Goal: Information Seeking & Learning: Learn about a topic

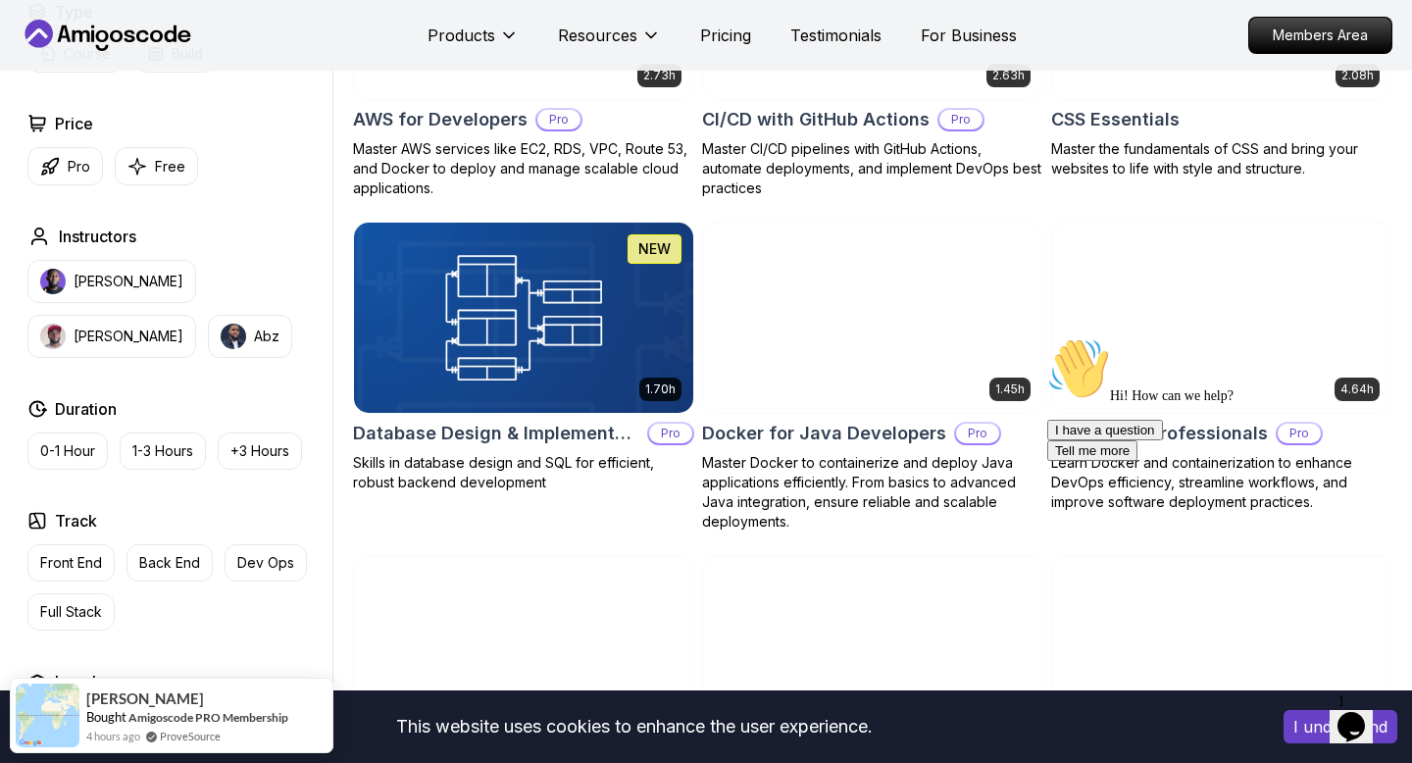
scroll to position [1657, 0]
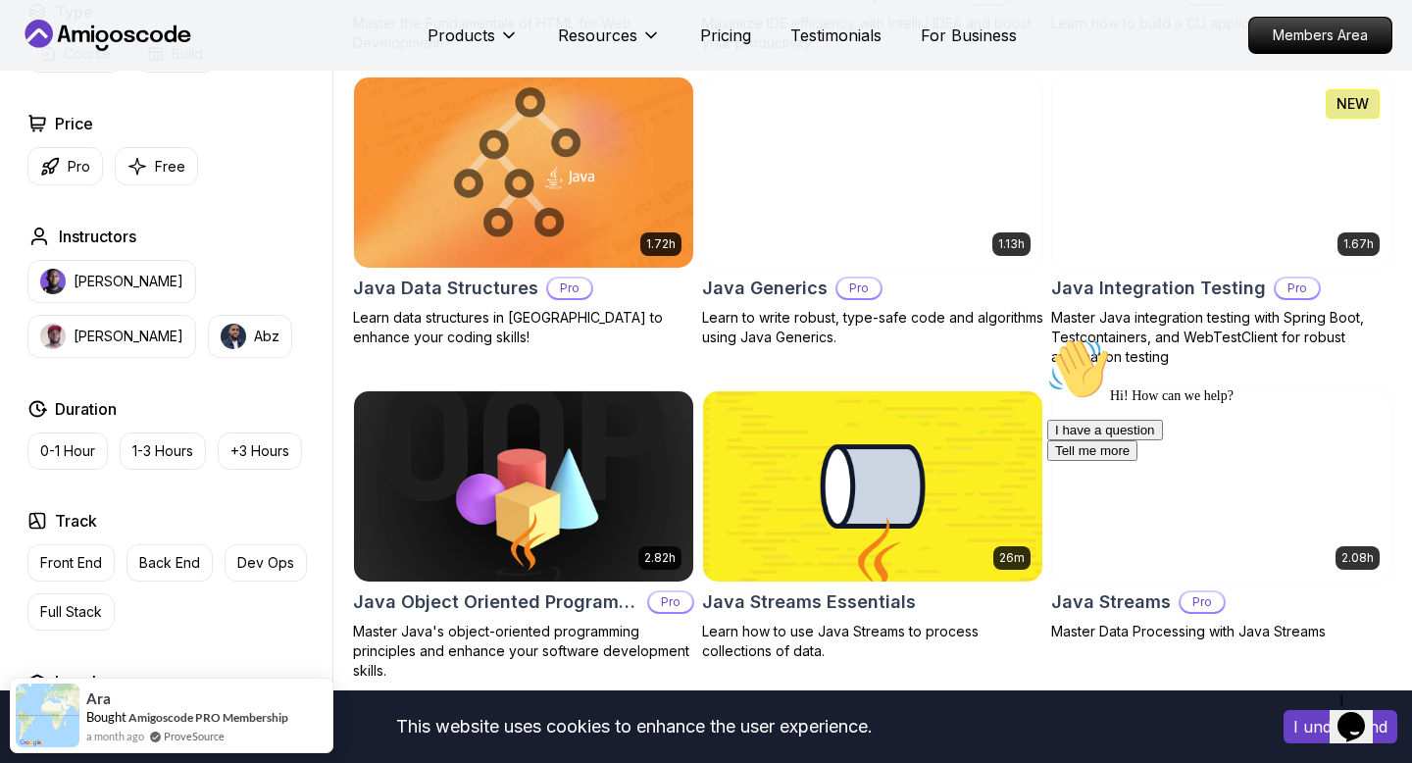
scroll to position [2703, 0]
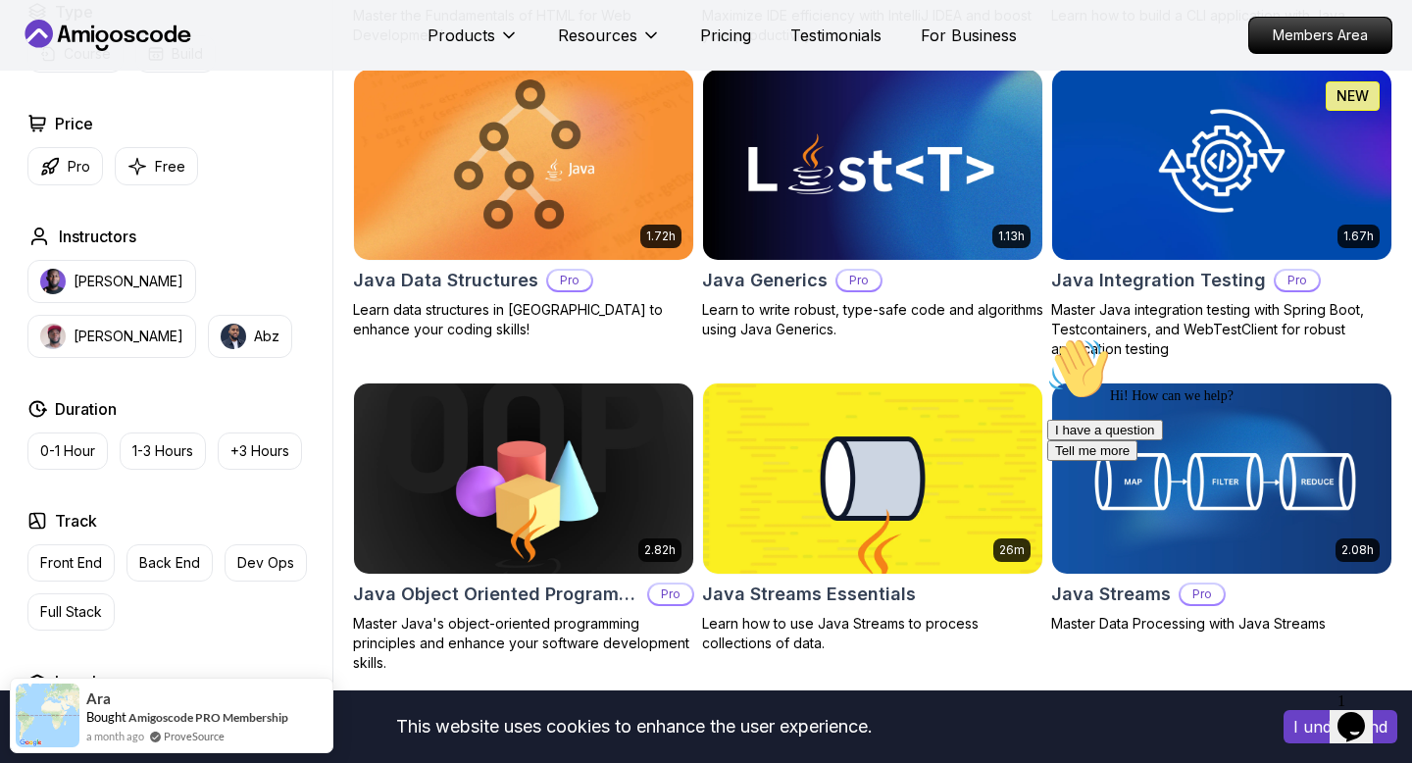
click at [1109, 203] on img at bounding box center [1221, 164] width 356 height 199
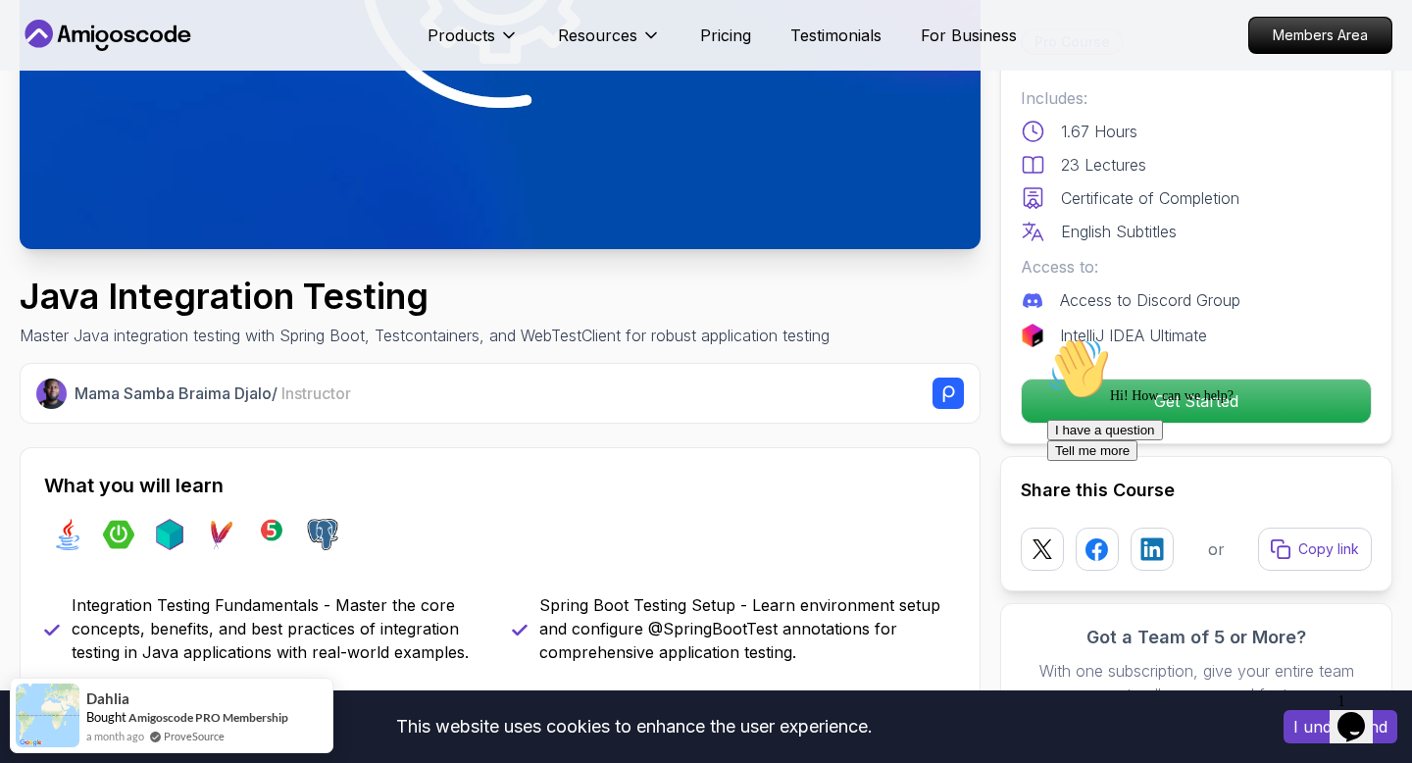
scroll to position [499, 0]
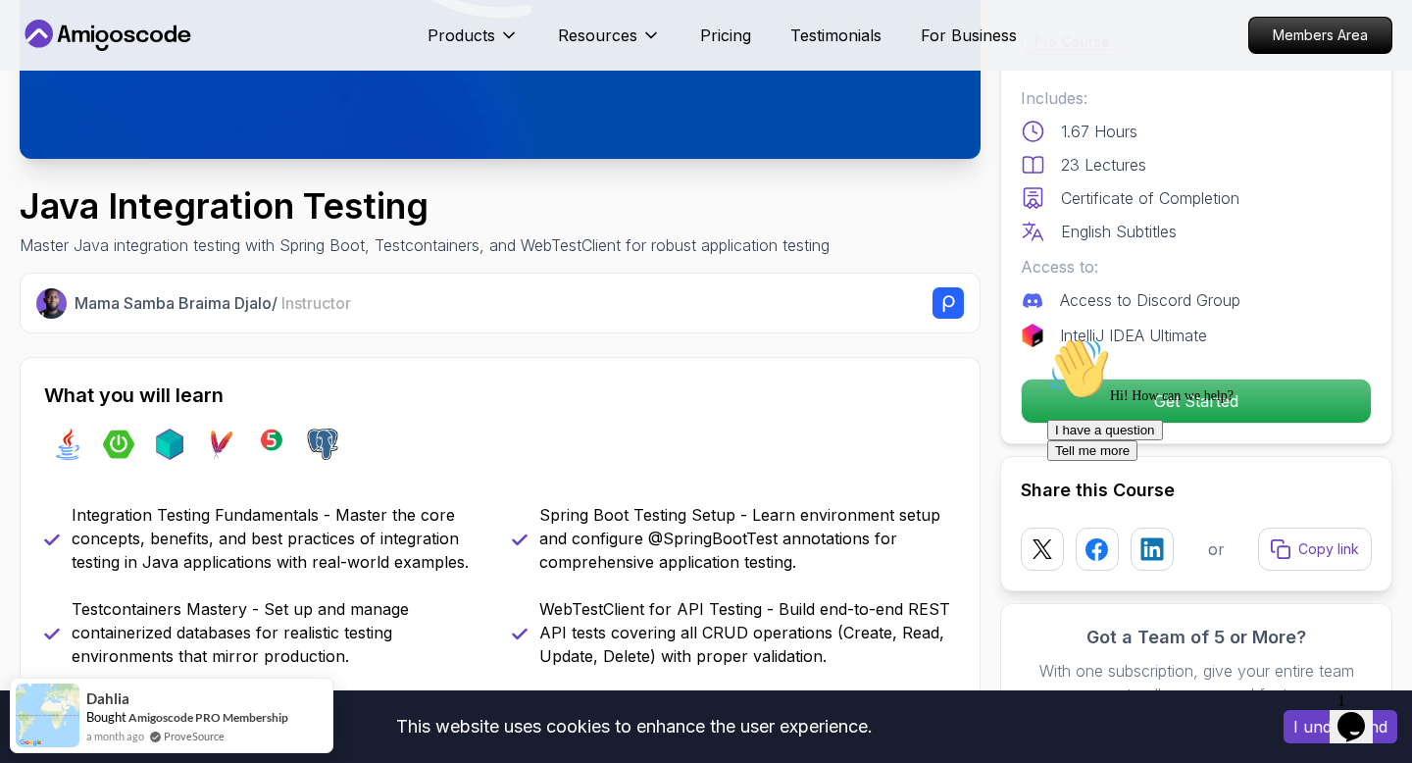
click at [1085, 402] on div "Hi! How can we help? I have a question Tell me more" at bounding box center [1223, 399] width 353 height 124
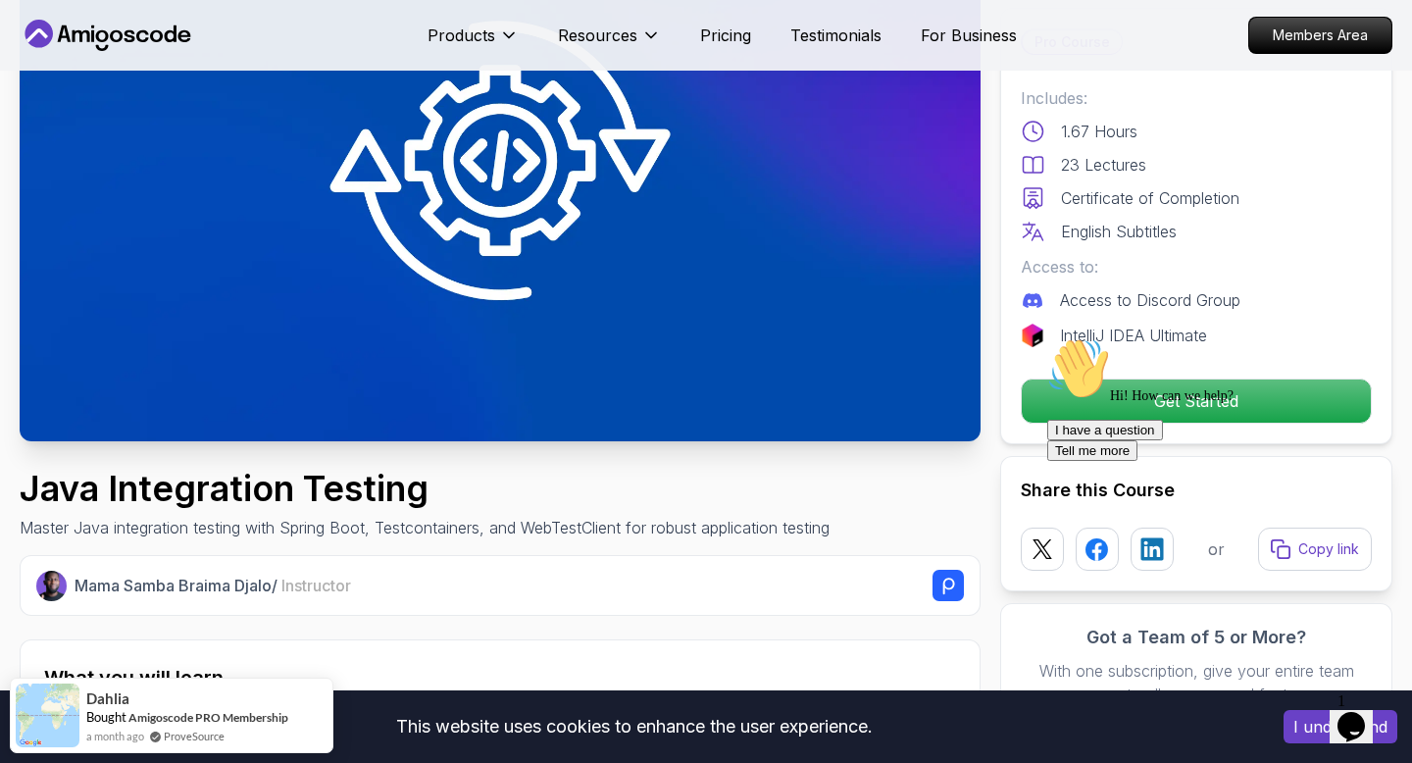
scroll to position [186, 0]
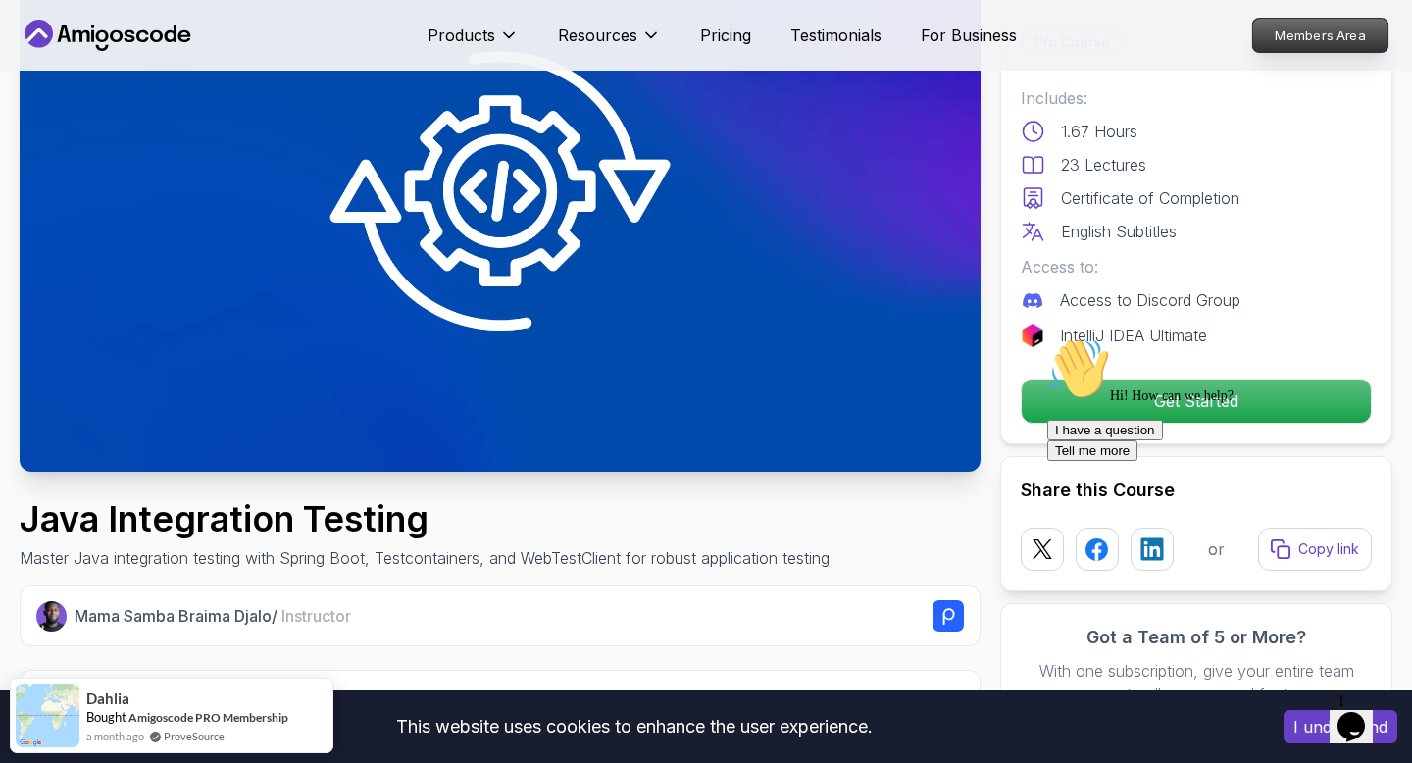
click at [1281, 35] on p "Members Area" at bounding box center [1320, 35] width 135 height 33
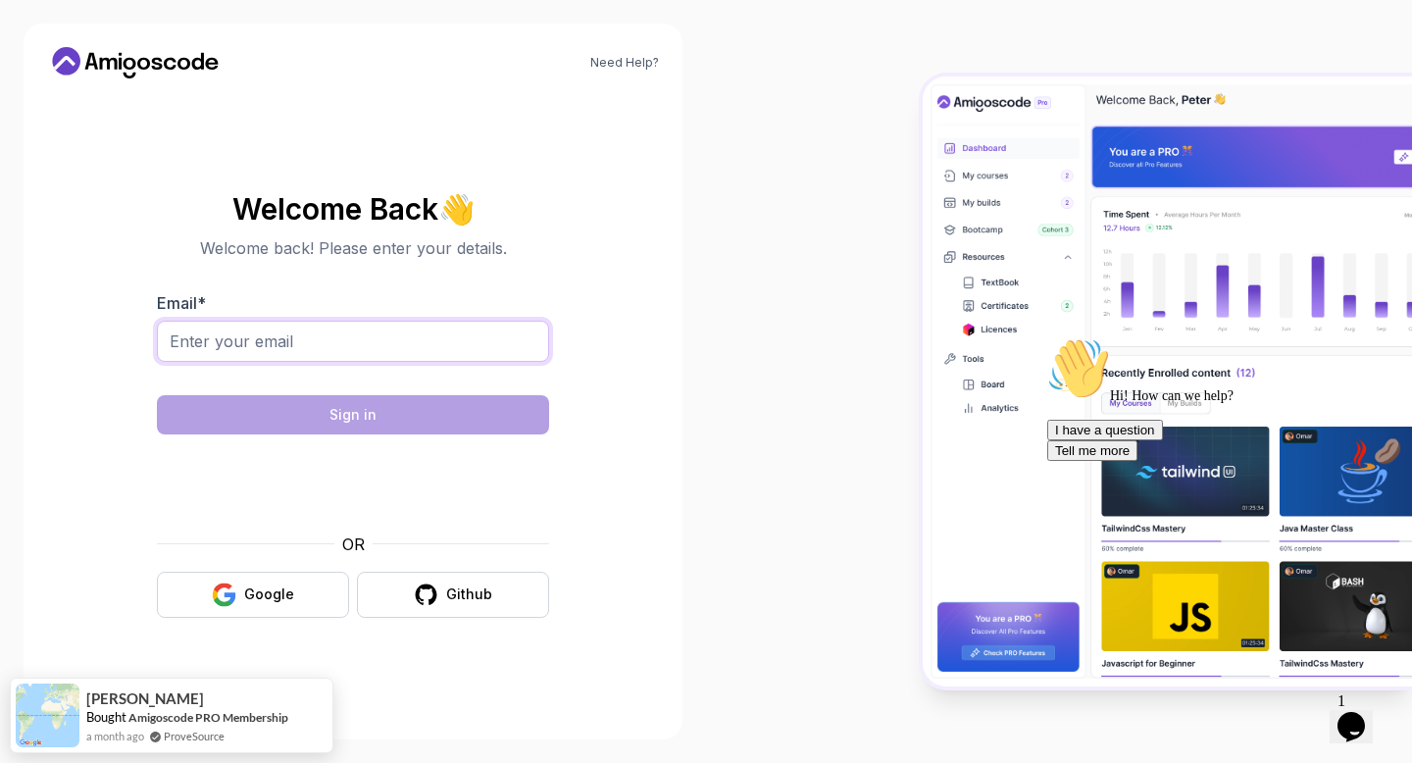
click at [307, 341] on input "Email *" at bounding box center [353, 341] width 392 height 41
type input "islambenchekroun81@gmail.com"
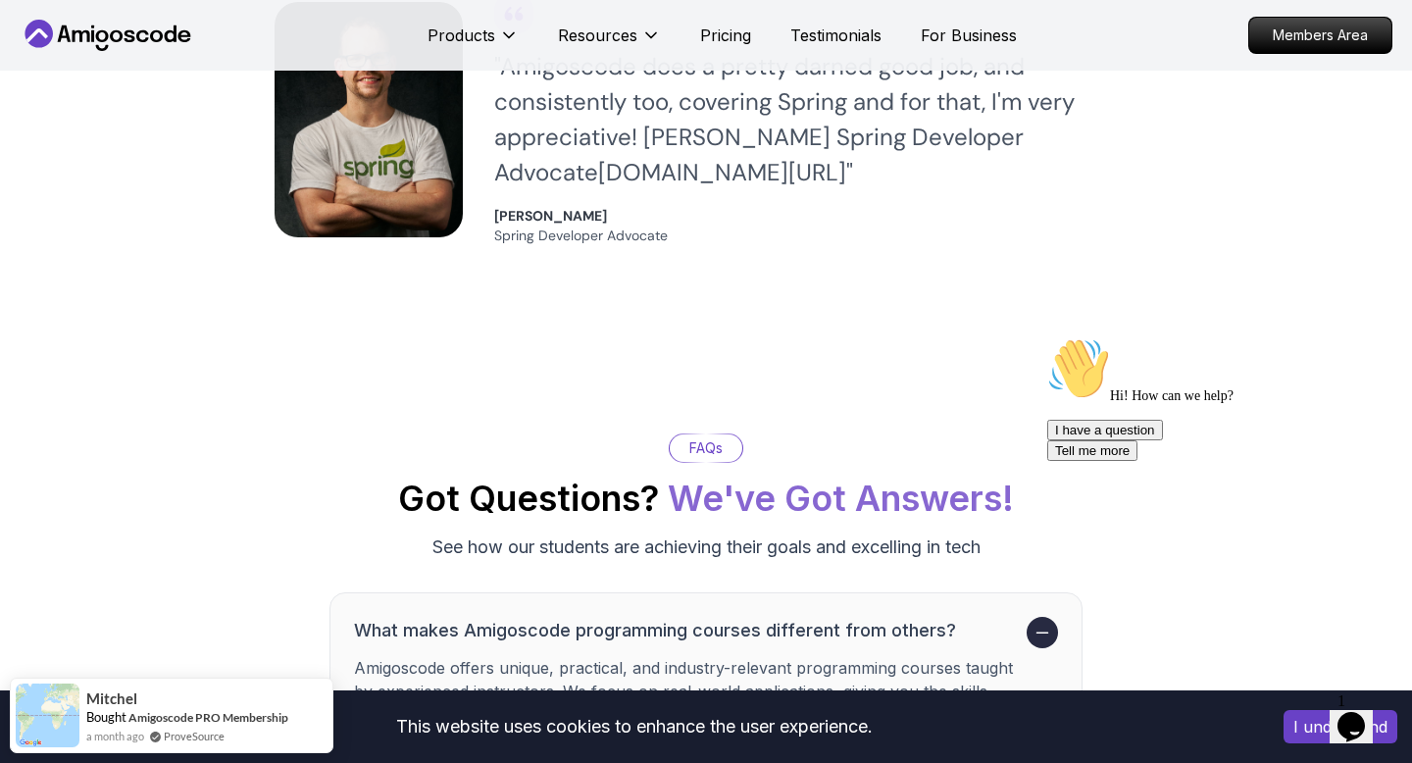
scroll to position [5797, 0]
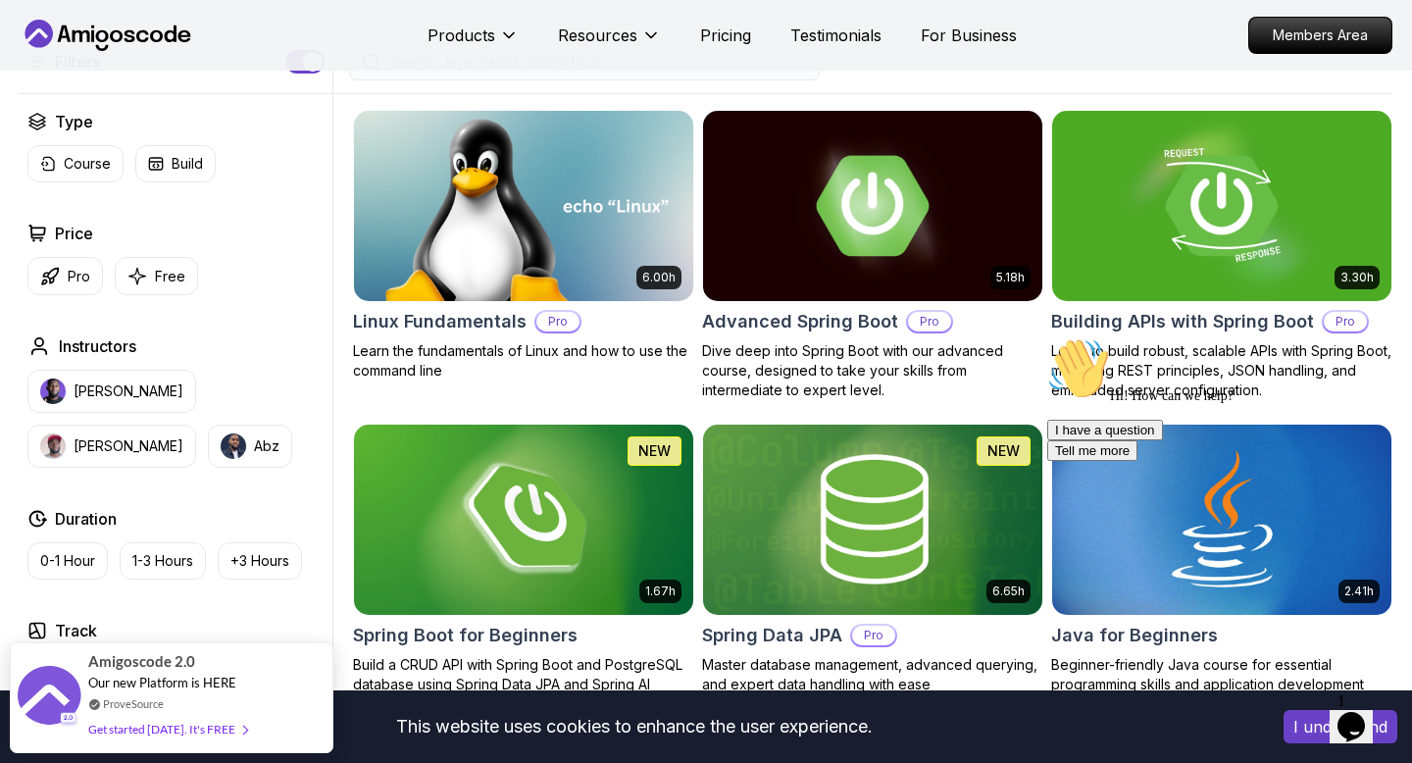
scroll to position [507, 0]
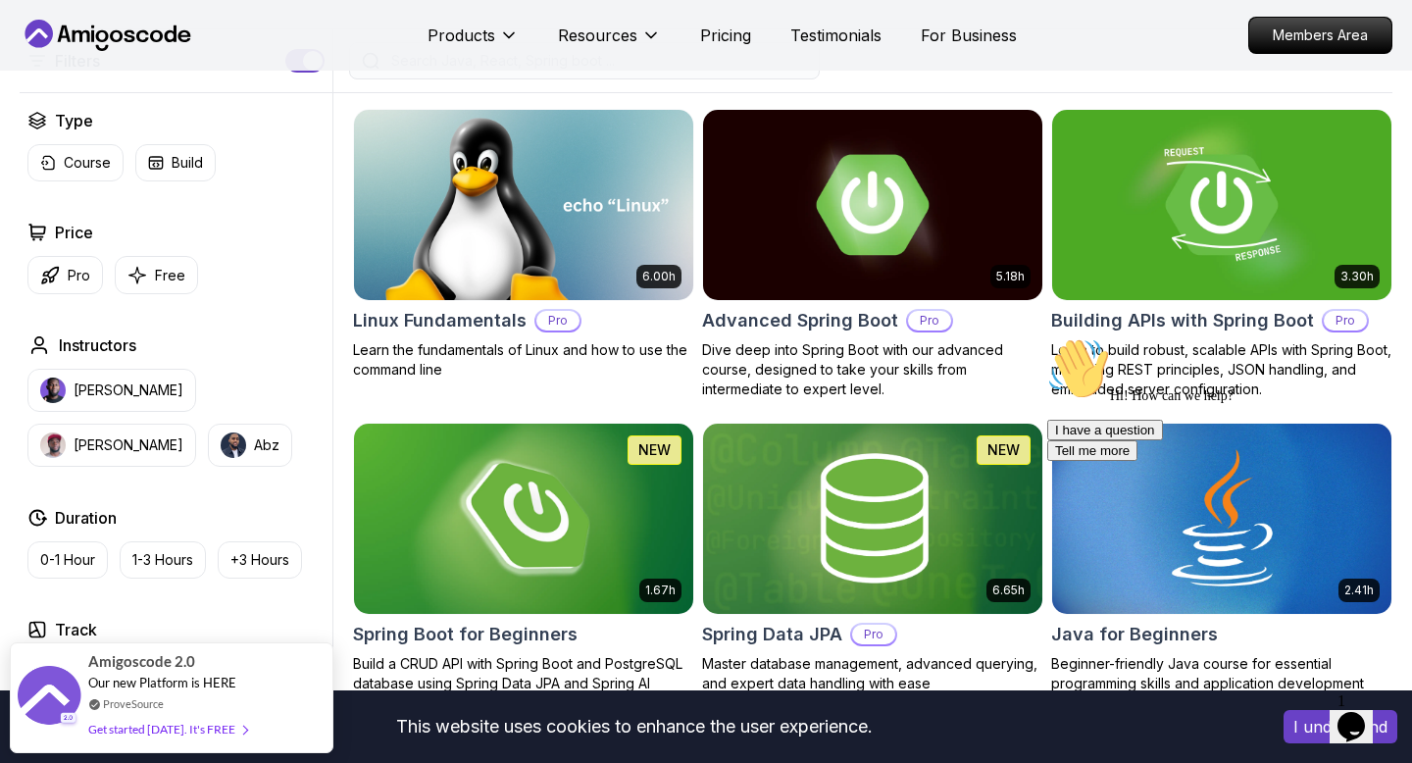
click at [509, 488] on img at bounding box center [523, 518] width 356 height 199
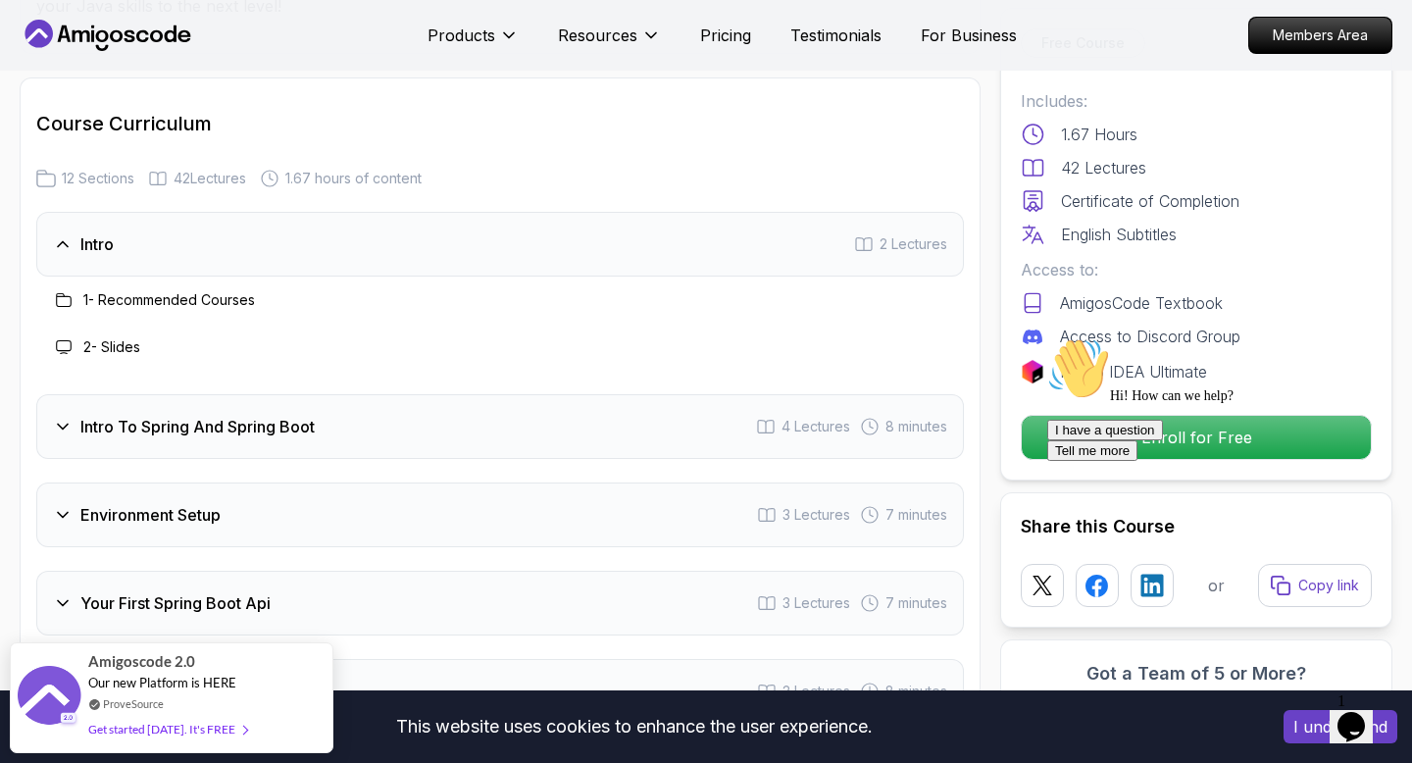
scroll to position [2377, 0]
click at [168, 417] on h3 "Intro To Spring And Spring Boot" at bounding box center [197, 429] width 234 height 24
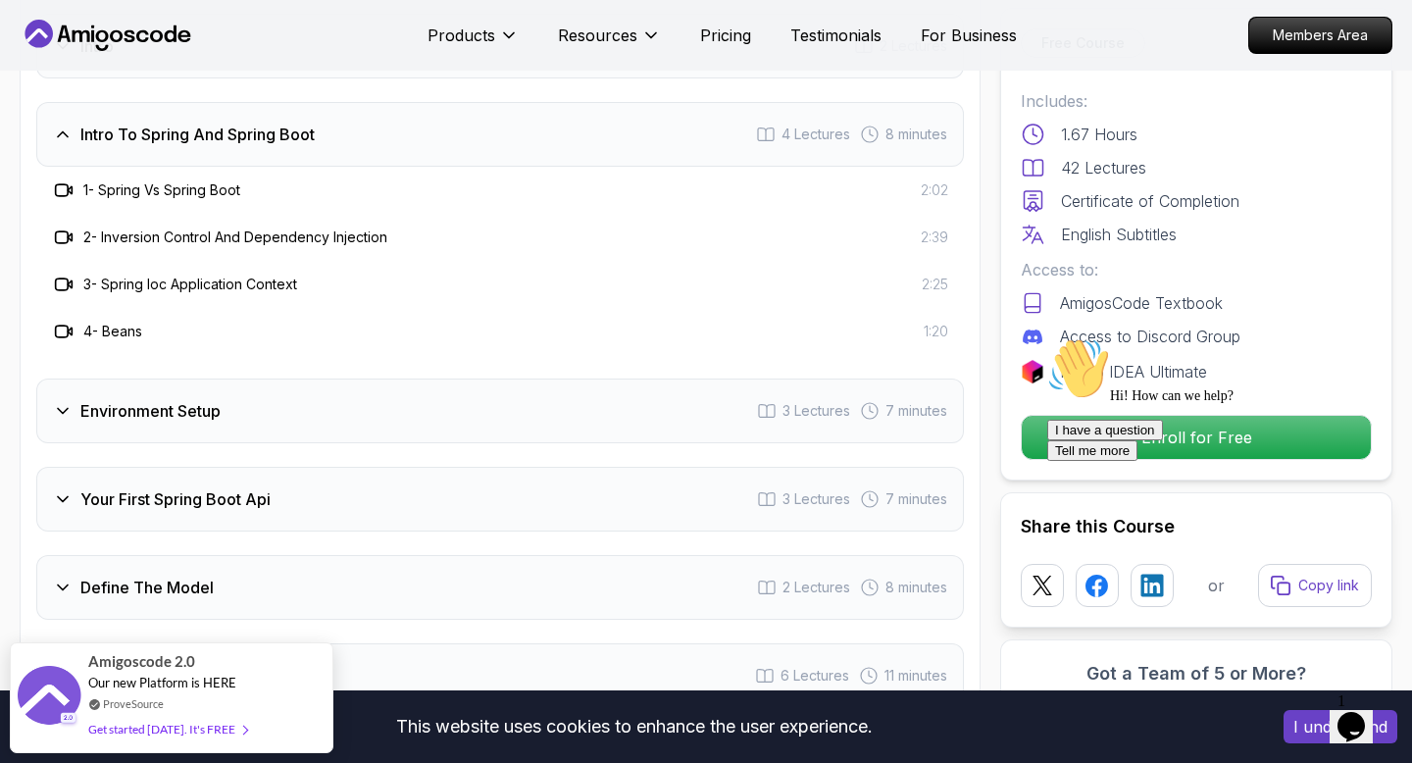
scroll to position [2624, 0]
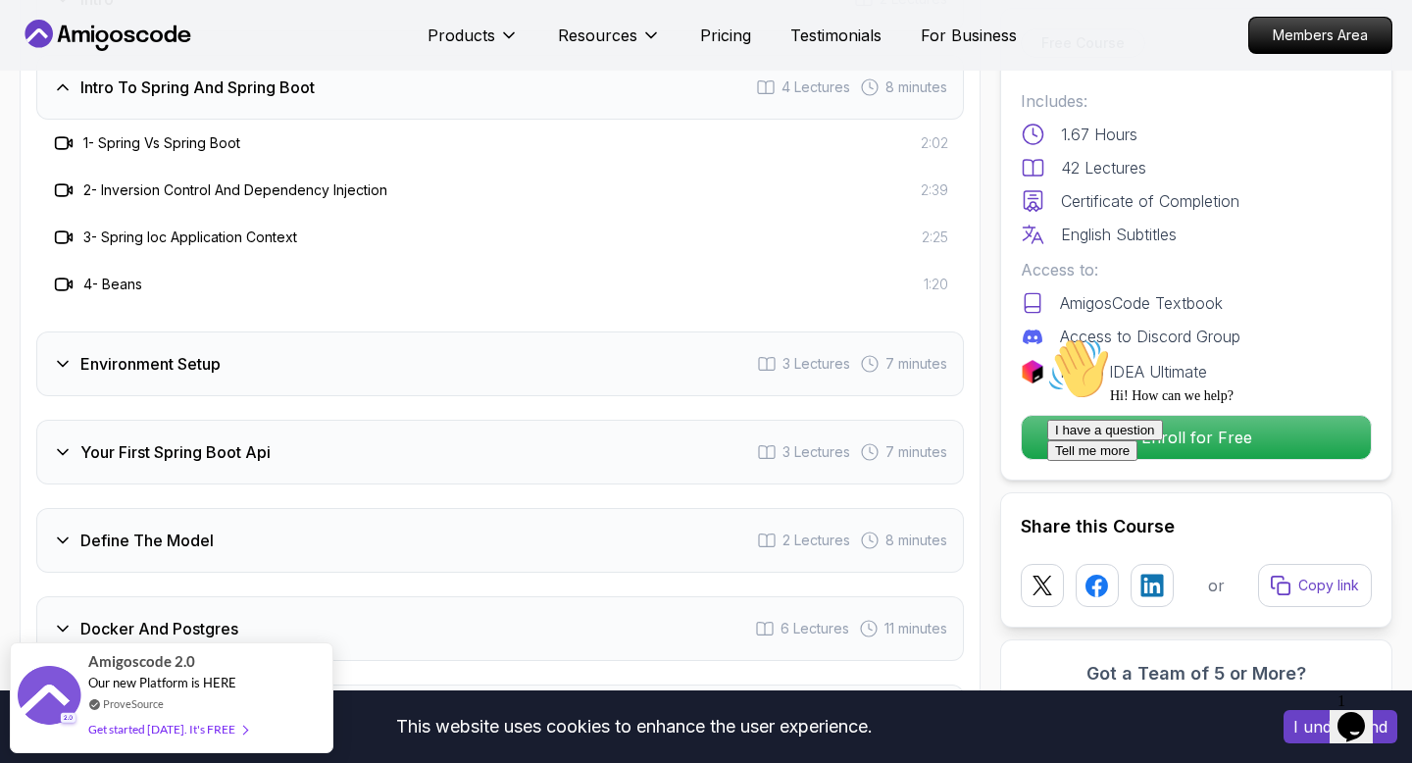
click at [278, 351] on div "Environment Setup 3 Lectures 7 minutes" at bounding box center [500, 363] width 928 height 65
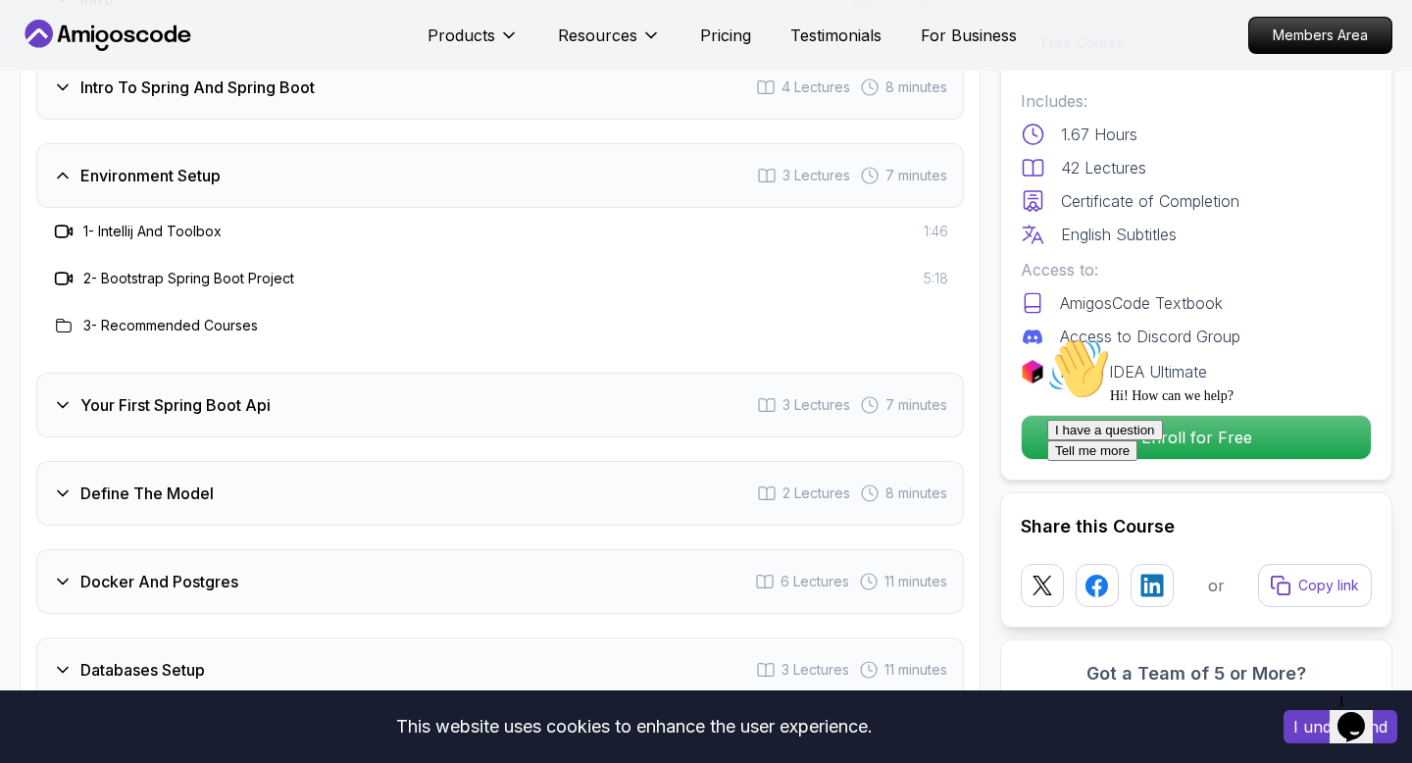
click at [260, 393] on h3 "Your First Spring Boot Api" at bounding box center [175, 405] width 190 height 24
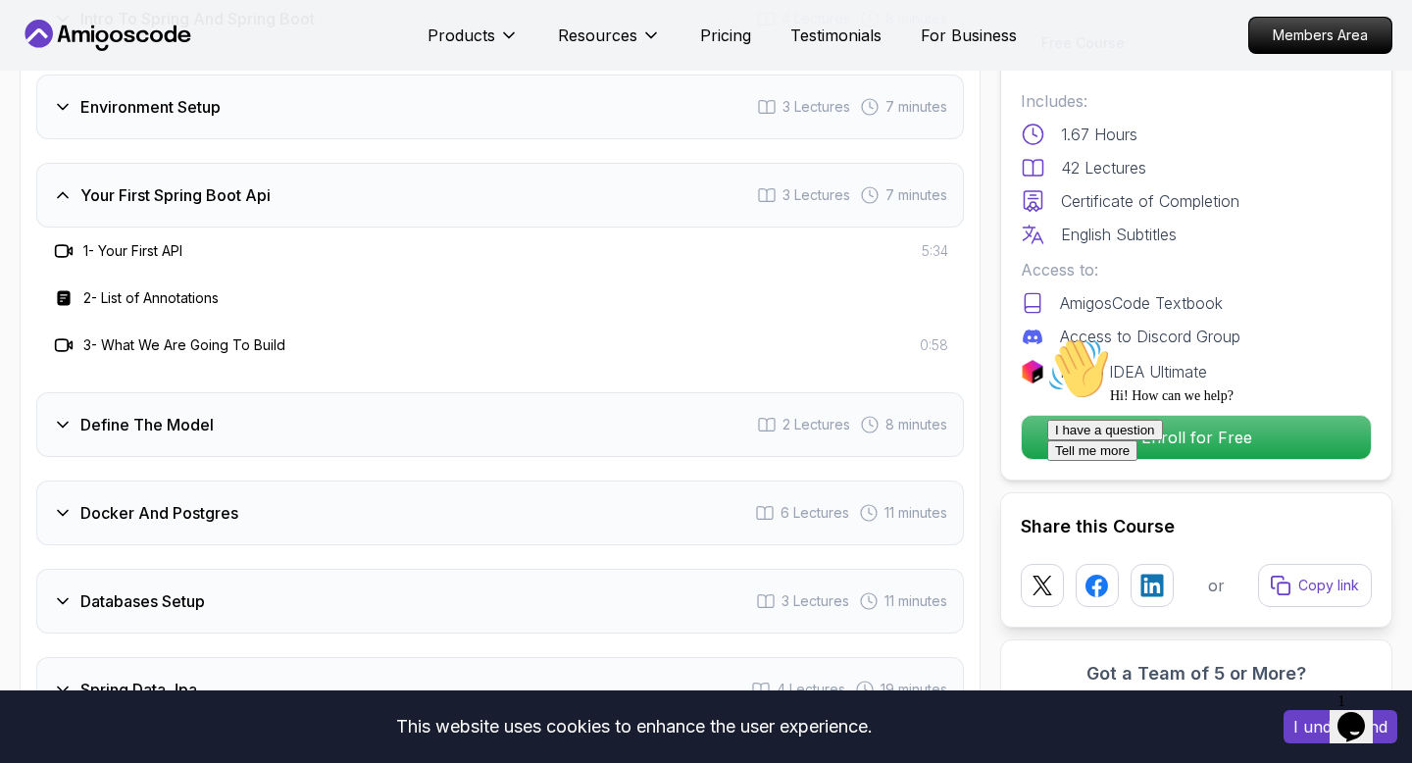
scroll to position [2697, 0]
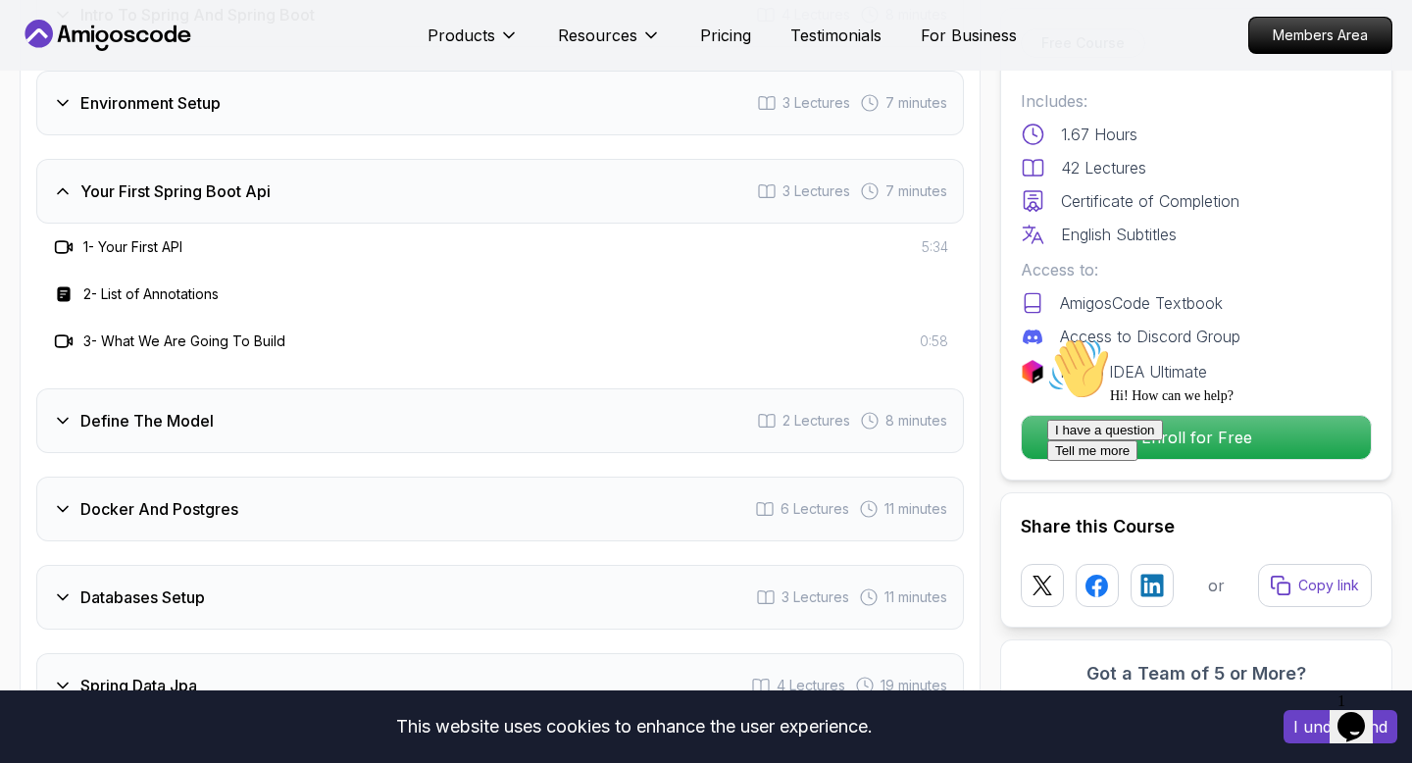
click at [150, 409] on h3 "Define The Model" at bounding box center [146, 421] width 133 height 24
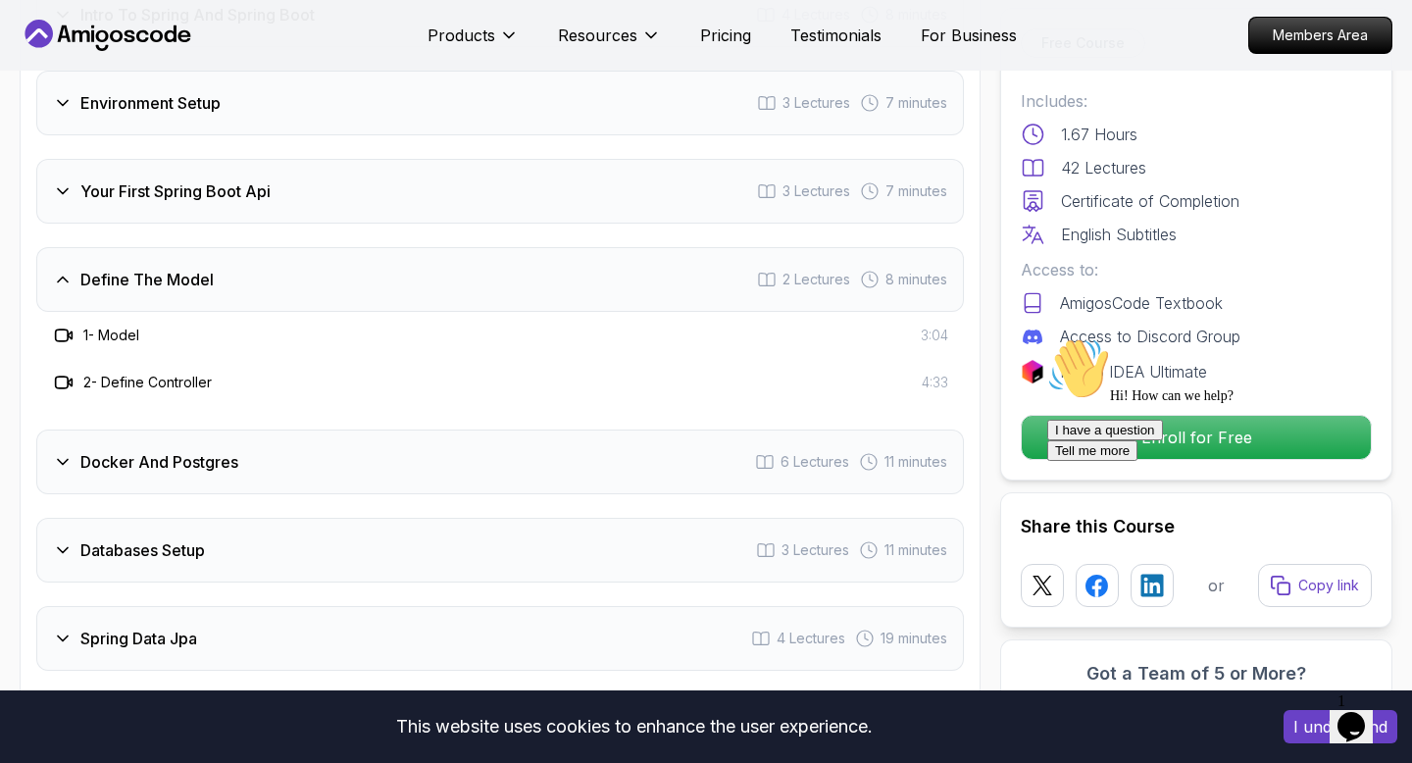
click at [199, 450] on h3 "Docker And Postgres" at bounding box center [159, 462] width 158 height 24
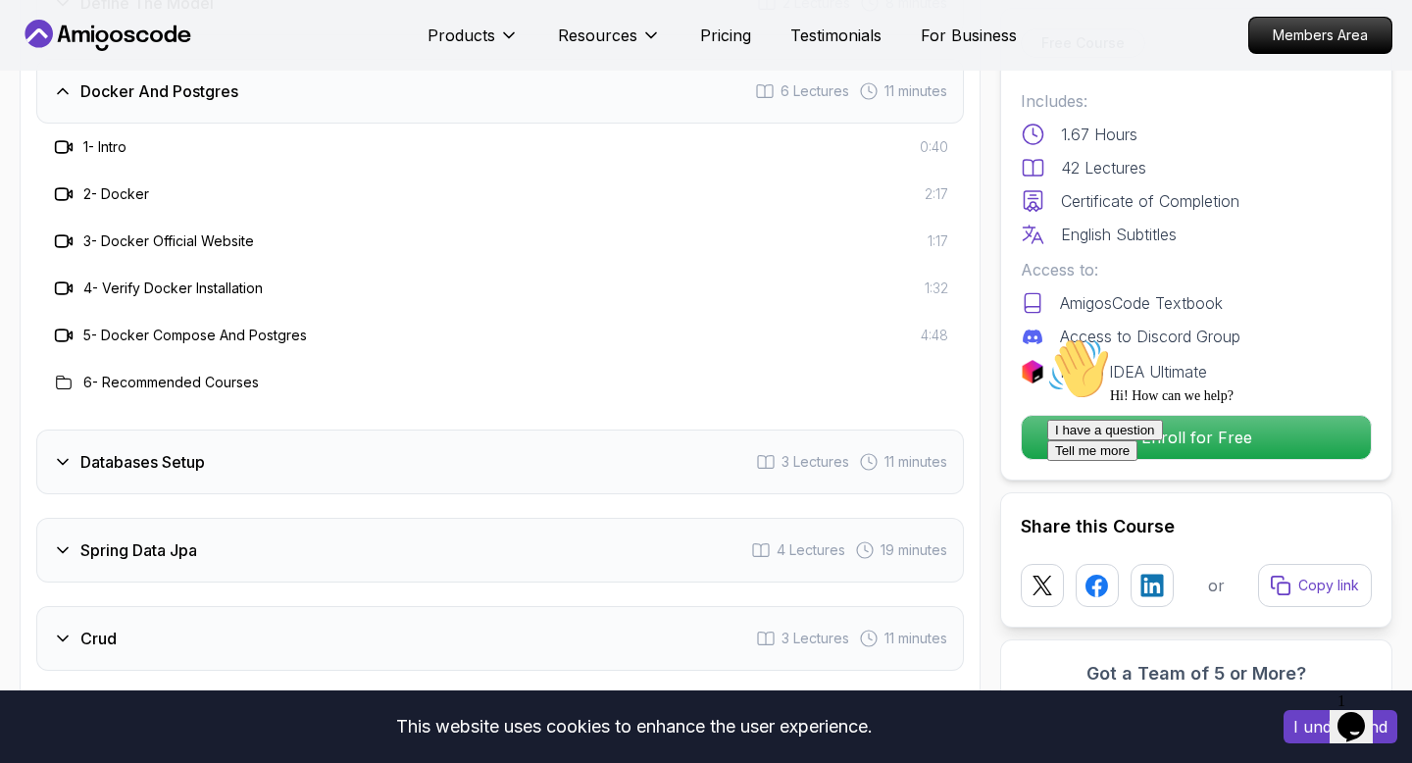
scroll to position [2978, 0]
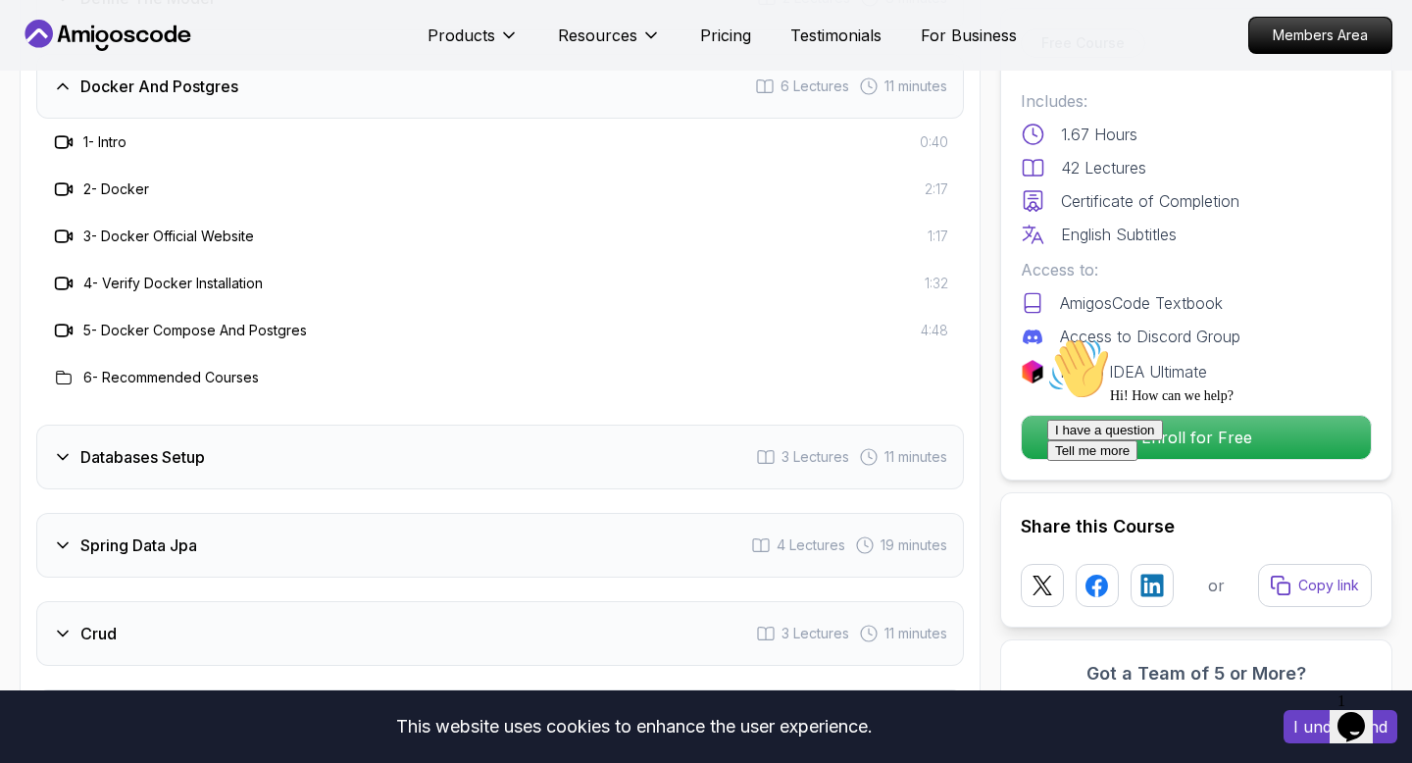
click at [199, 445] on h3 "Databases Setup" at bounding box center [142, 457] width 125 height 24
